Goal: Task Accomplishment & Management: Complete application form

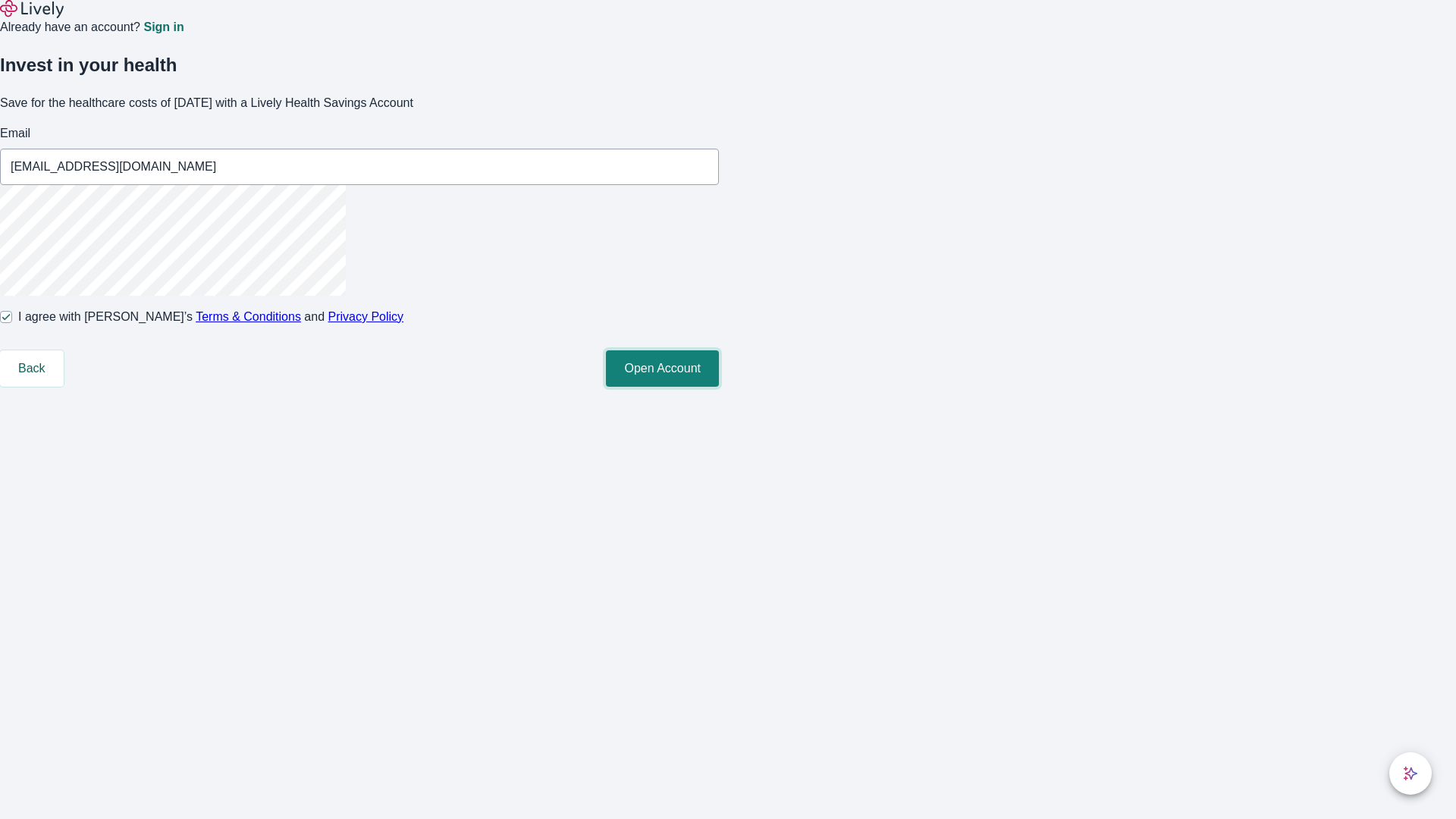
click at [719, 387] on button "Open Account" at bounding box center [662, 368] width 113 height 36
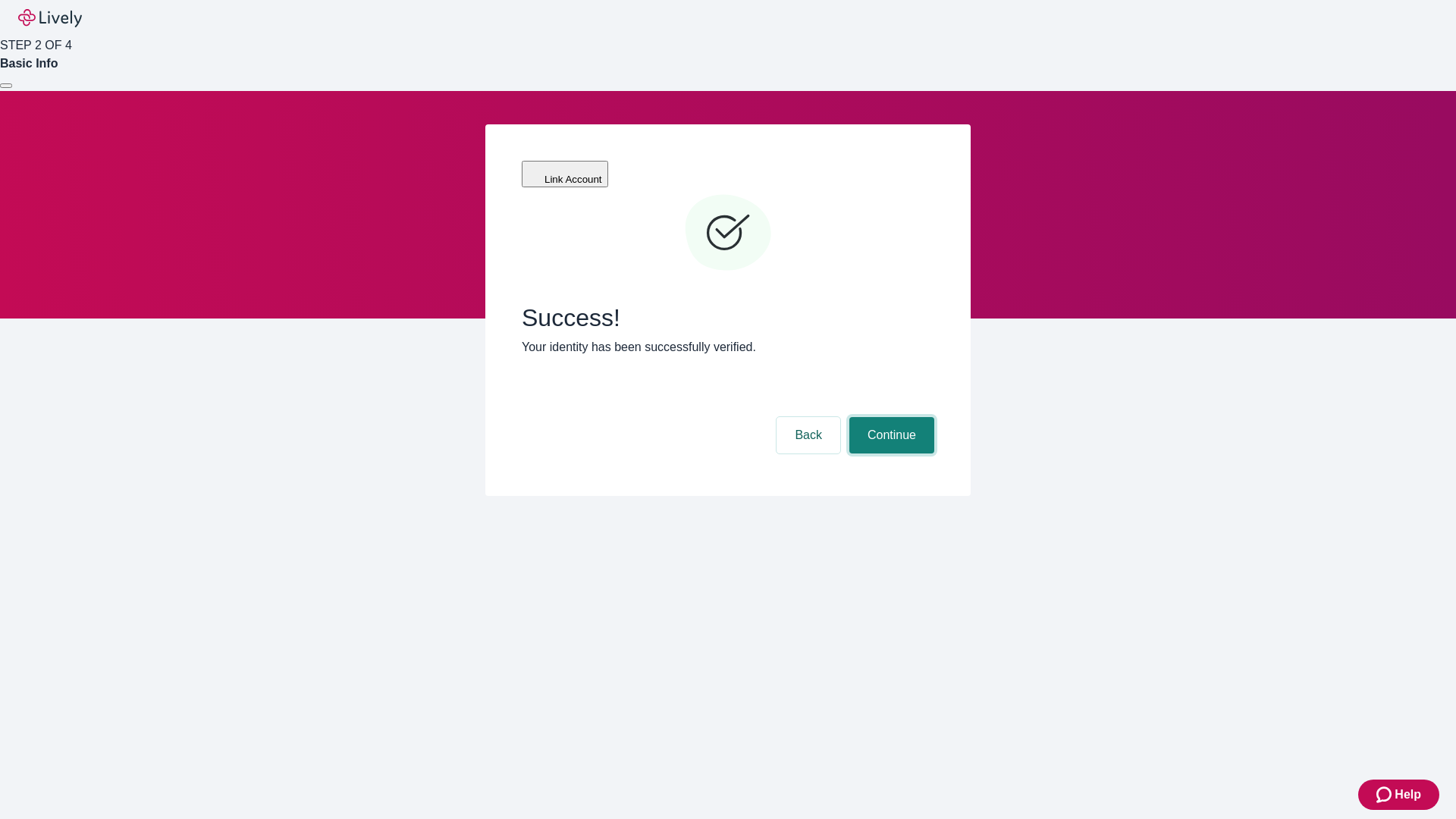
click at [889, 417] on button "Continue" at bounding box center [892, 434] width 85 height 36
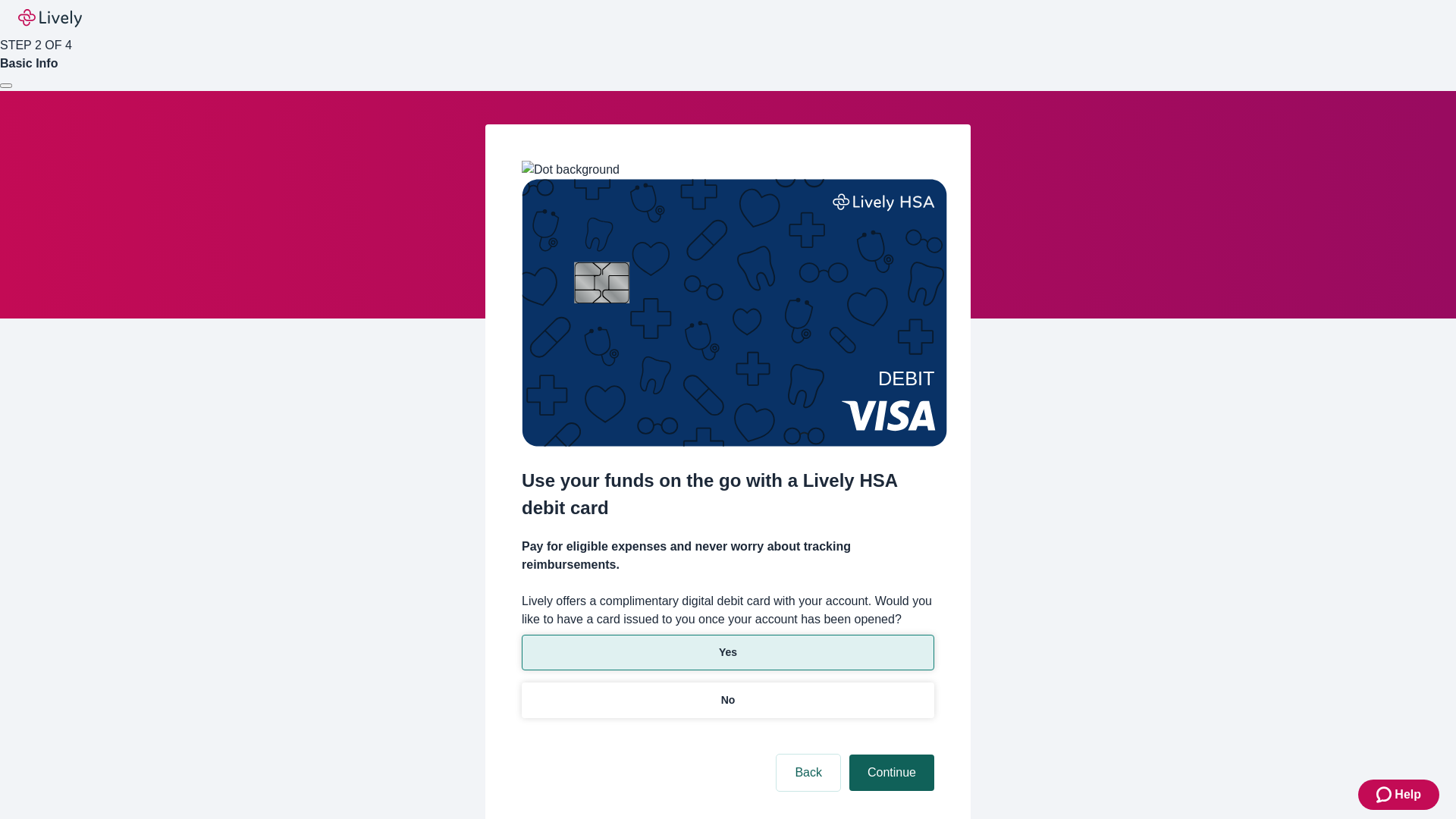
click at [728, 692] on p "No" at bounding box center [728, 700] width 14 height 16
click at [889, 755] on button "Continue" at bounding box center [892, 772] width 85 height 36
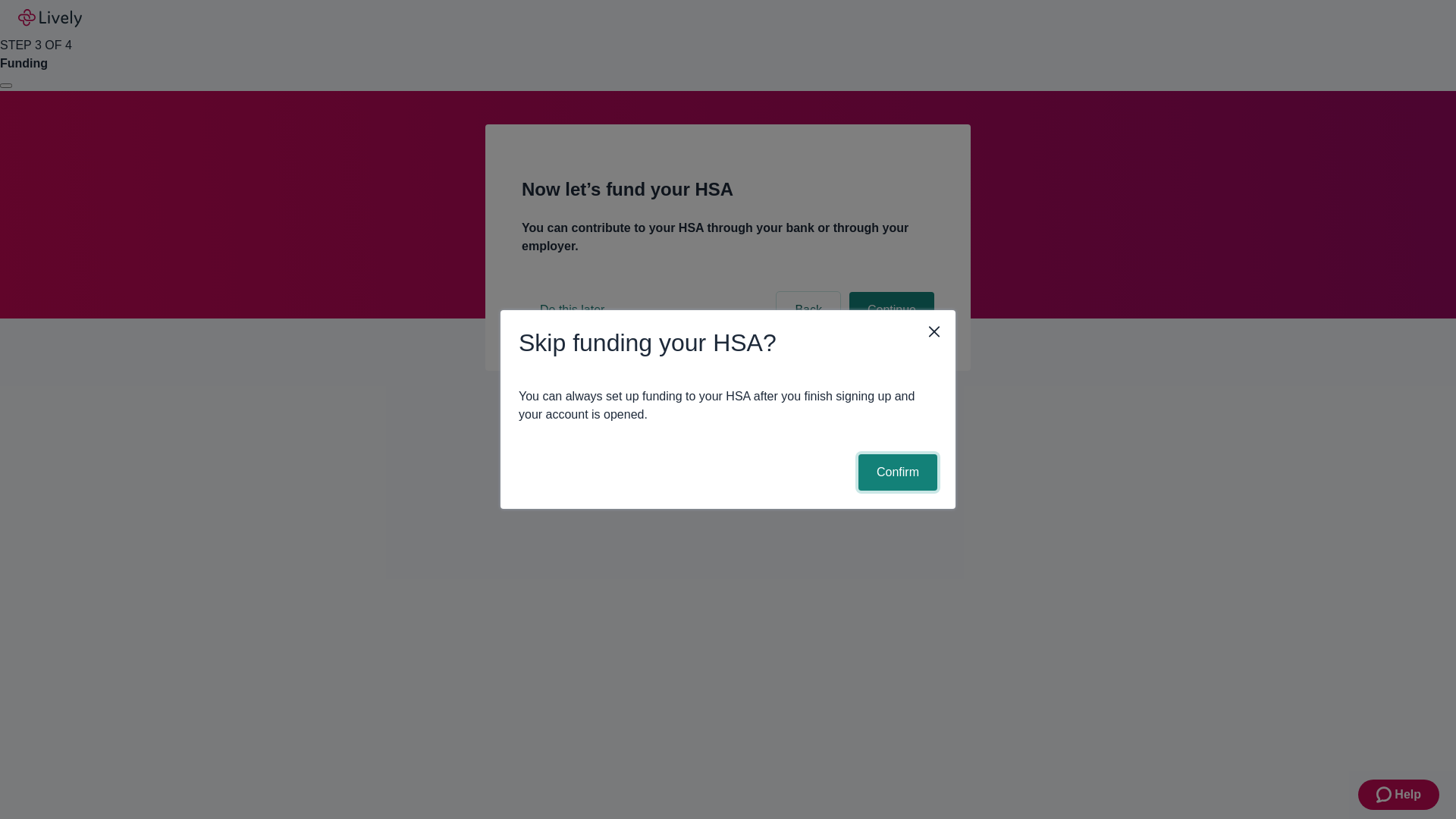
click at [896, 472] on button "Confirm" at bounding box center [898, 471] width 79 height 36
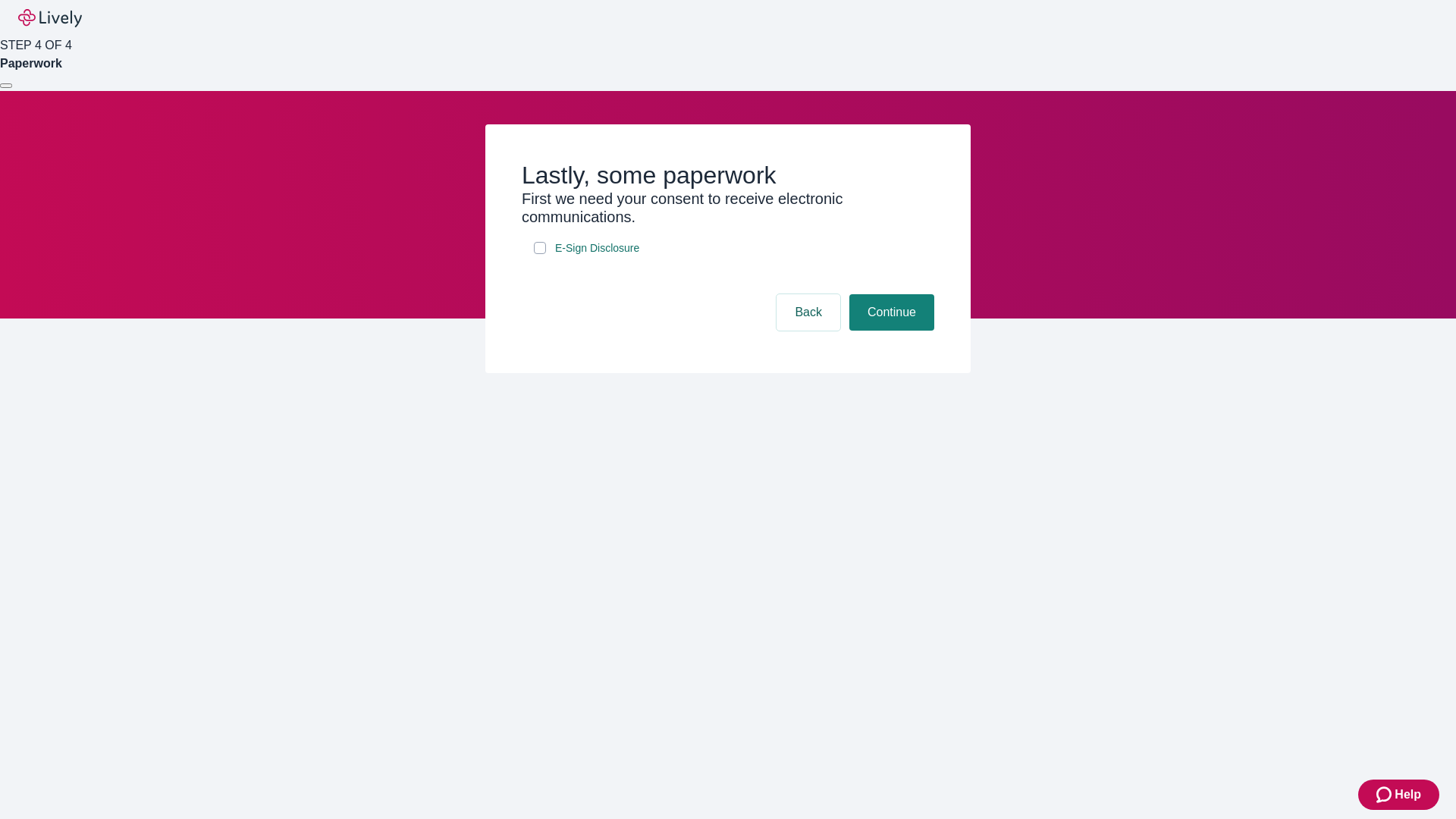
click at [540, 254] on input "E-Sign Disclosure" at bounding box center [539, 248] width 12 height 12
checkbox input "true"
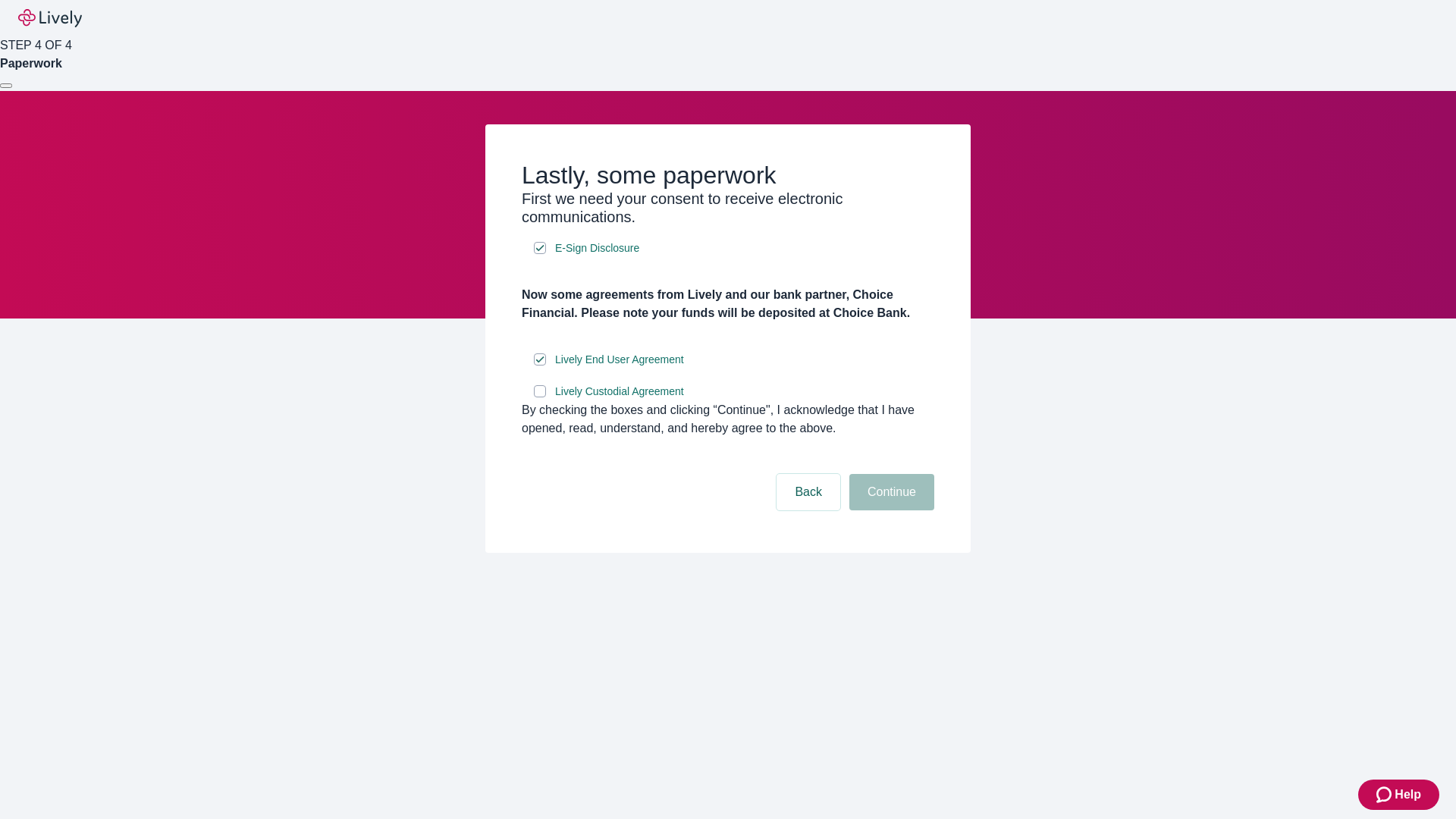
click at [540, 397] on input "Lively Custodial Agreement" at bounding box center [539, 391] width 12 height 12
checkbox input "true"
click at [889, 510] on button "Continue" at bounding box center [892, 492] width 85 height 36
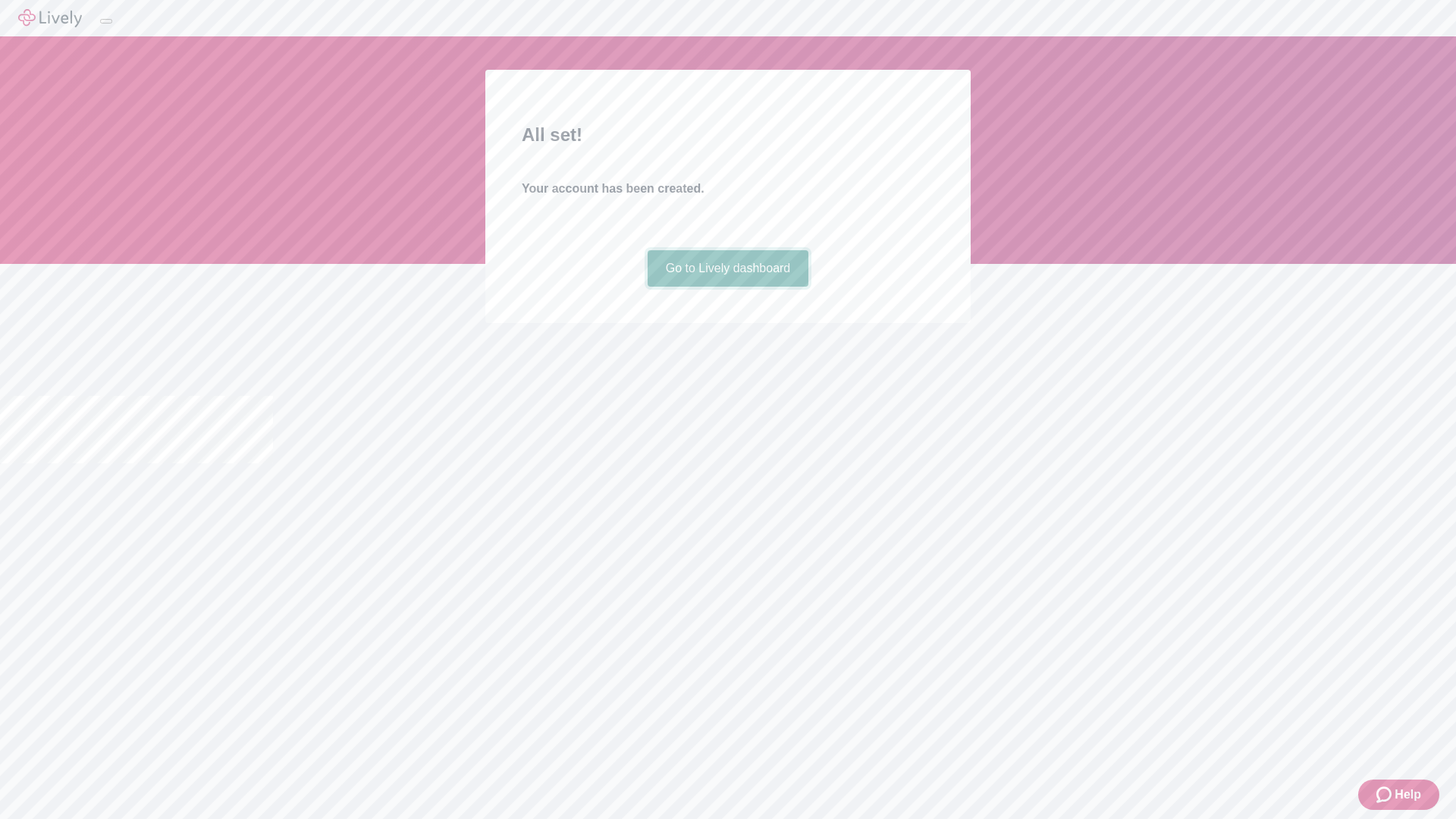
click at [728, 286] on link "Go to Lively dashboard" at bounding box center [728, 268] width 162 height 36
